Goal: Obtain resource: Obtain resource

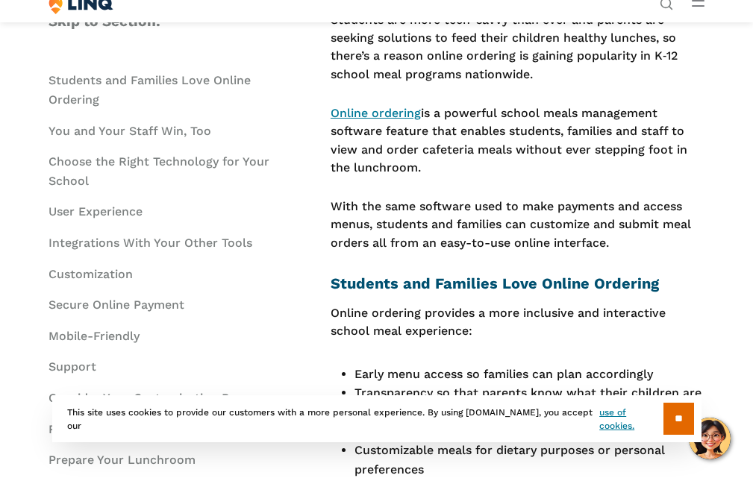
scroll to position [298, 0]
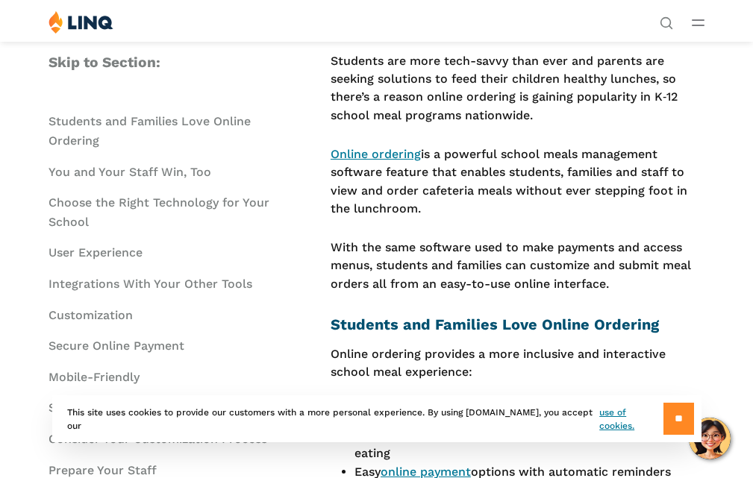
click at [675, 421] on input "**" at bounding box center [678, 419] width 31 height 32
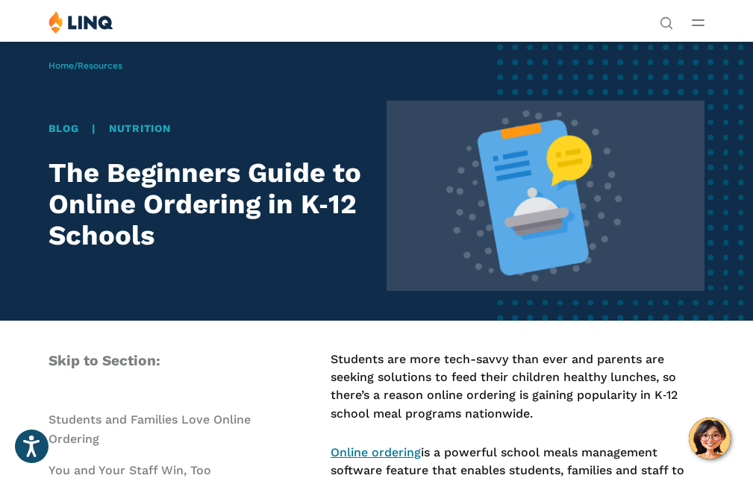
scroll to position [149, 0]
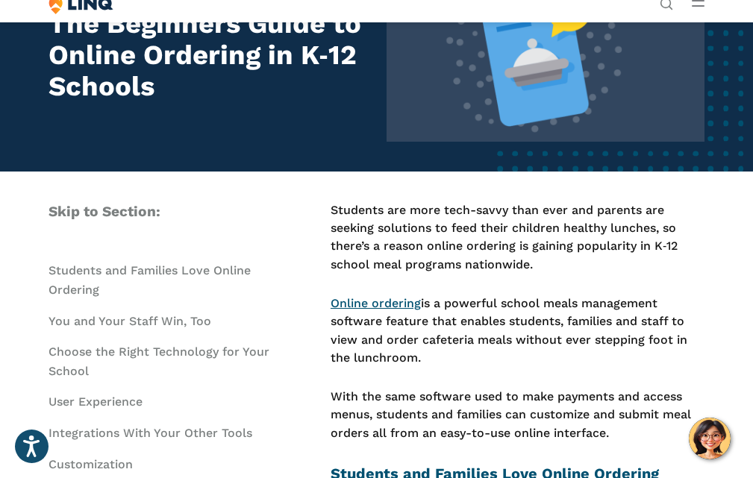
click at [399, 302] on link "Online ordering" at bounding box center [375, 303] width 90 height 14
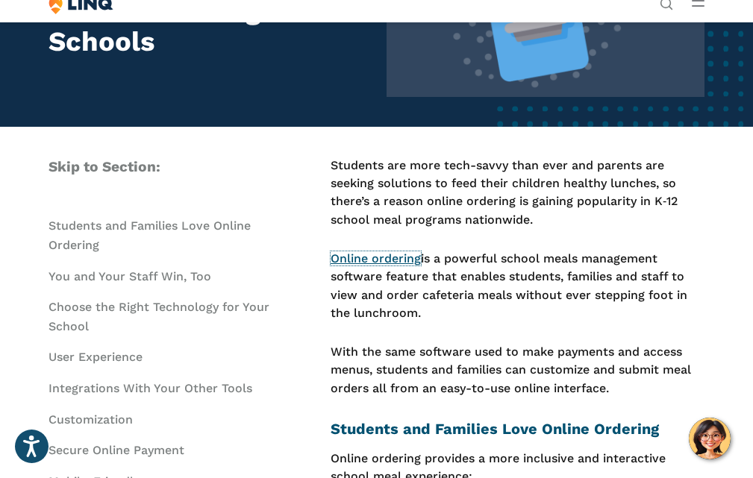
scroll to position [224, 0]
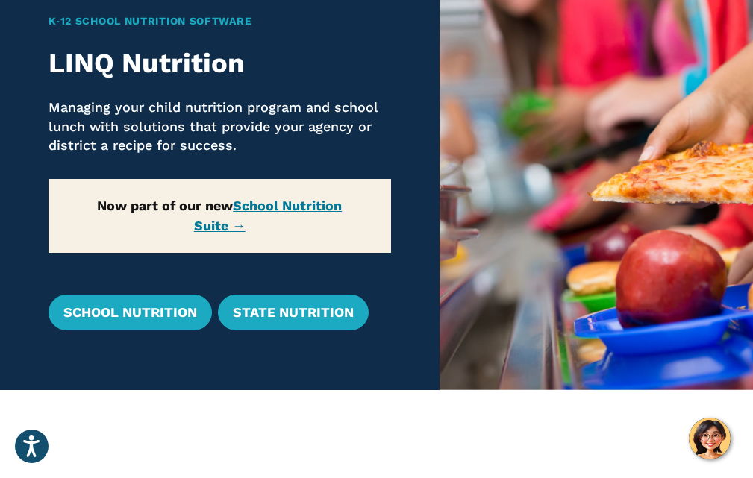
scroll to position [149, 0]
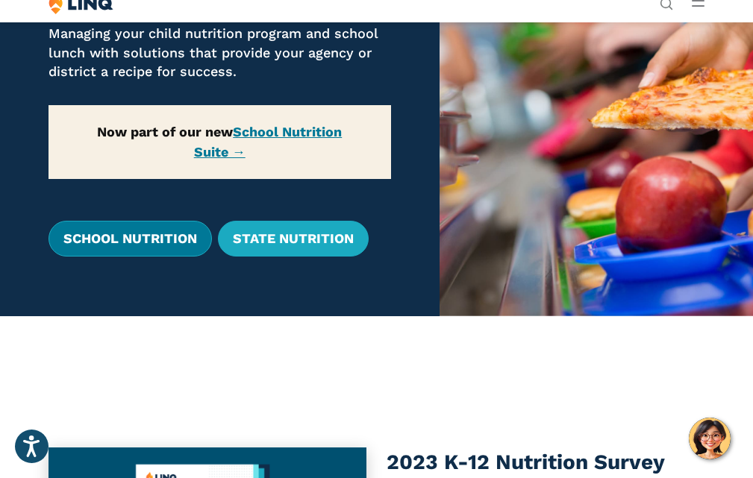
click at [139, 234] on link "School Nutrition" at bounding box center [129, 239] width 163 height 36
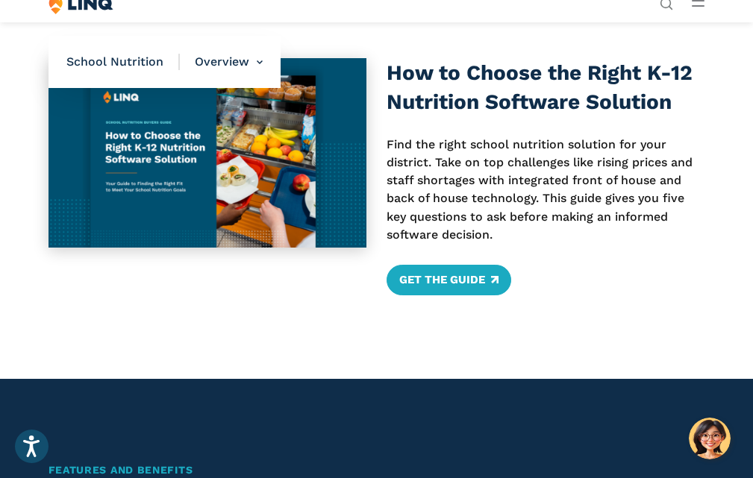
scroll to position [522, 0]
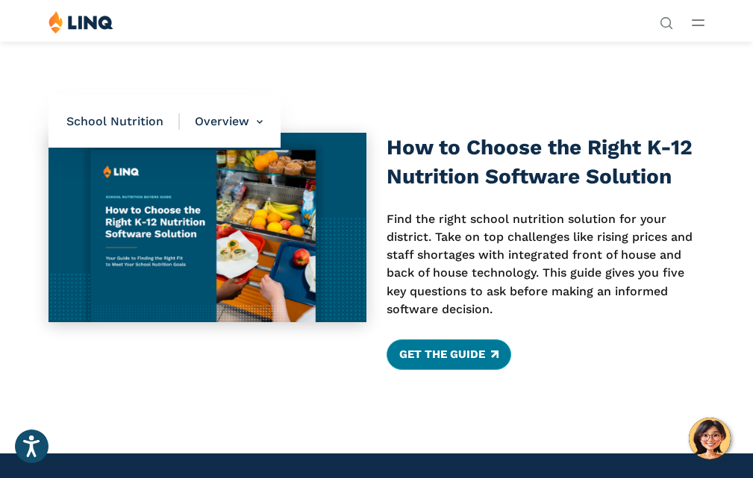
click at [439, 348] on link "Get the Guide" at bounding box center [448, 354] width 125 height 30
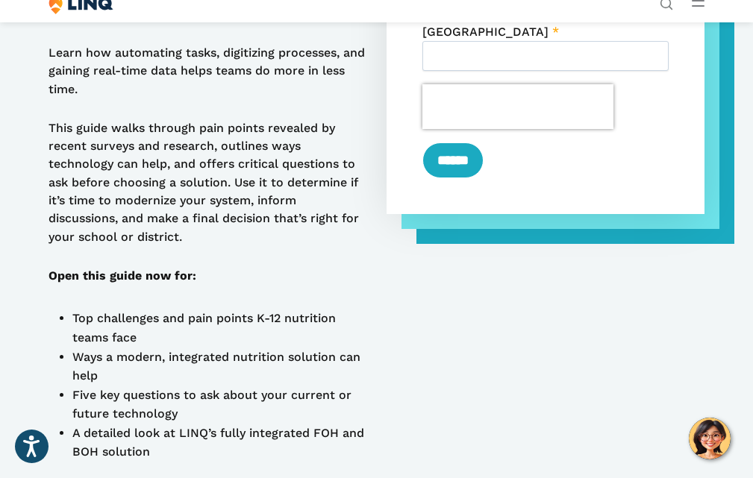
scroll to position [970, 0]
